Goal: Use online tool/utility: Utilize a website feature to perform a specific function

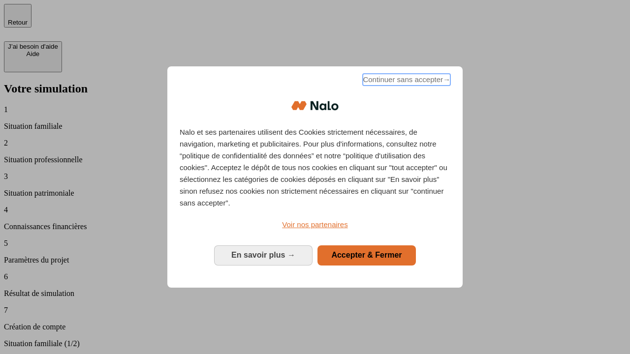
click at [405, 81] on span "Continuer sans accepter →" at bounding box center [407, 80] width 88 height 12
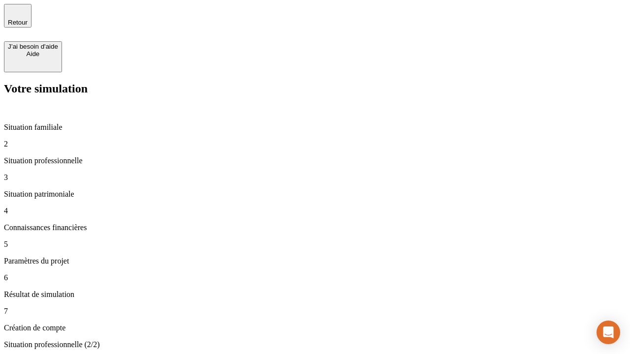
type input "30 000"
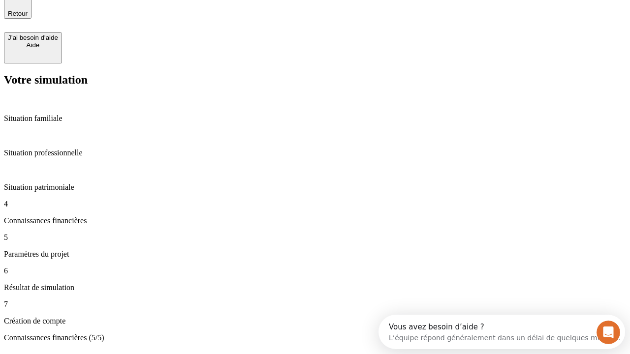
scroll to position [30, 0]
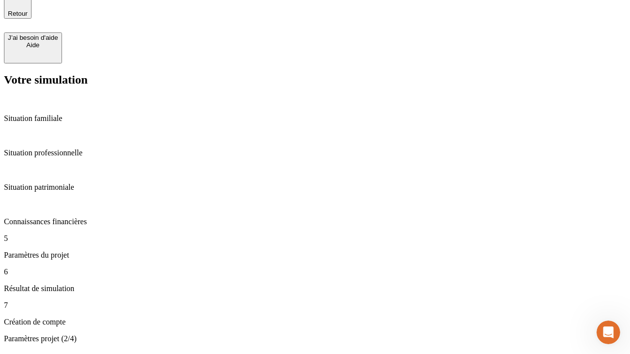
scroll to position [0, 0]
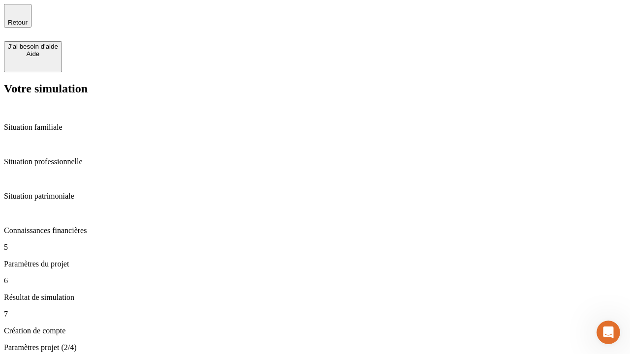
type input "25"
type input "64"
type input "1 000"
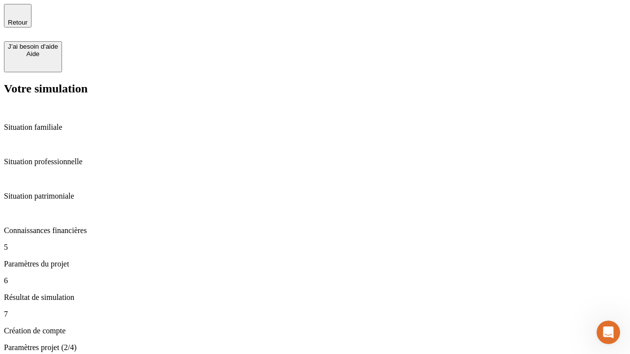
type input "640"
